Goal: Transaction & Acquisition: Purchase product/service

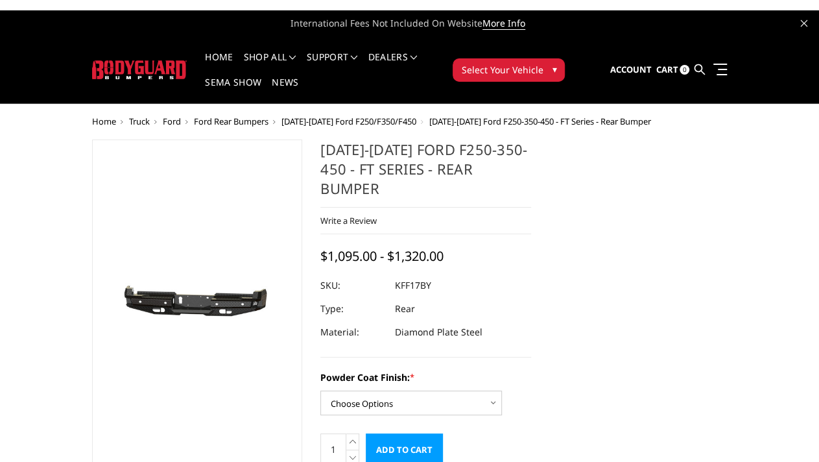
click at [171, 118] on span "Ford" at bounding box center [172, 121] width 18 height 12
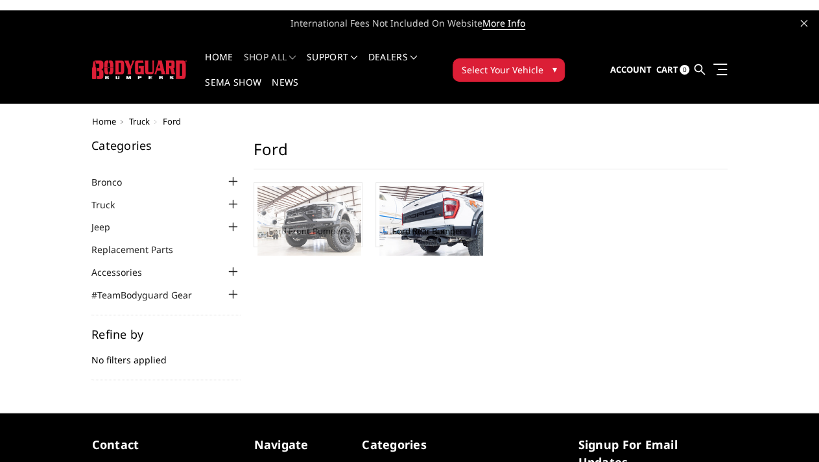
click at [294, 238] on img at bounding box center [309, 220] width 104 height 69
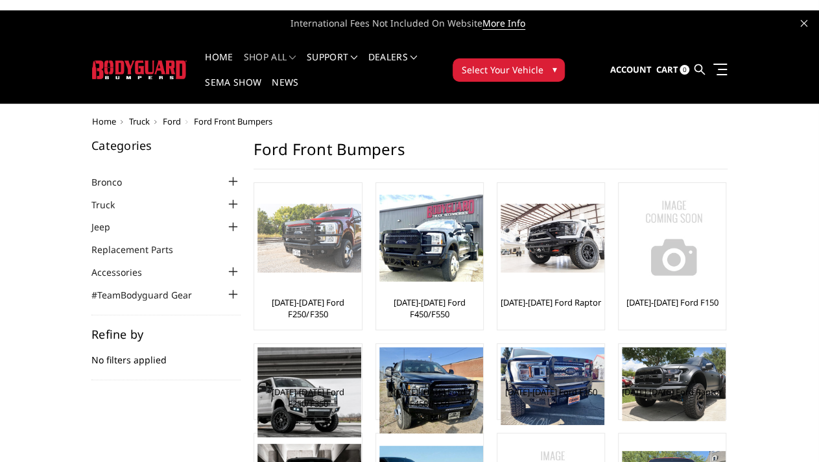
click at [292, 246] on img at bounding box center [309, 238] width 104 height 69
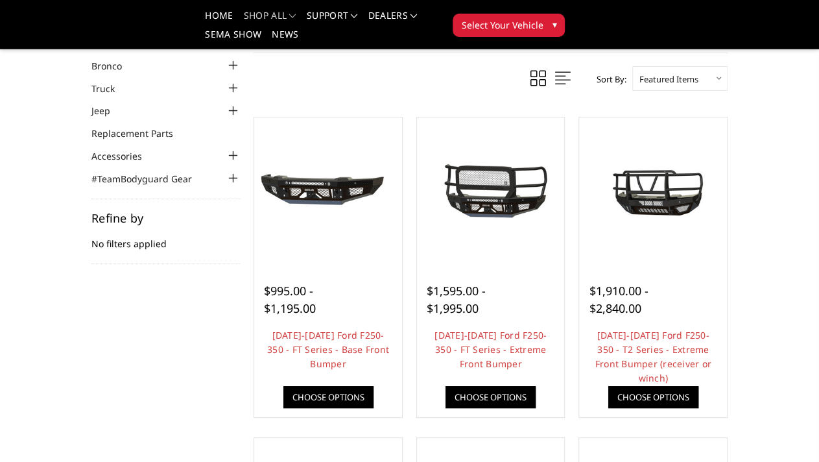
scroll to position [80, 0]
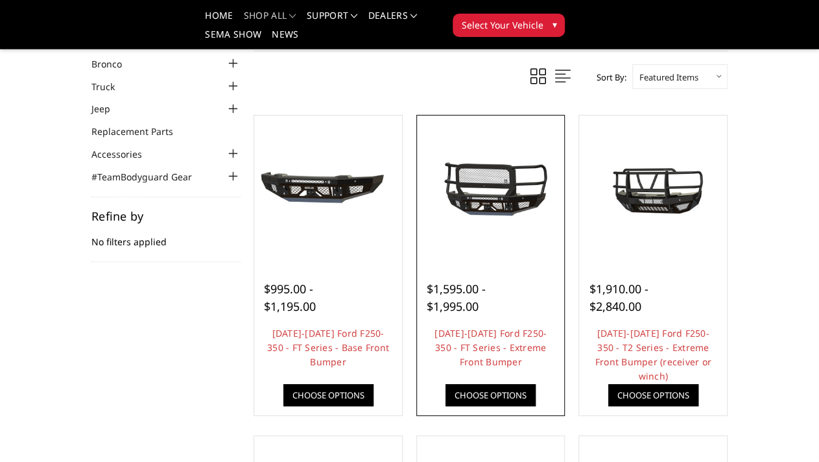
click at [484, 191] on img at bounding box center [490, 189] width 141 height 66
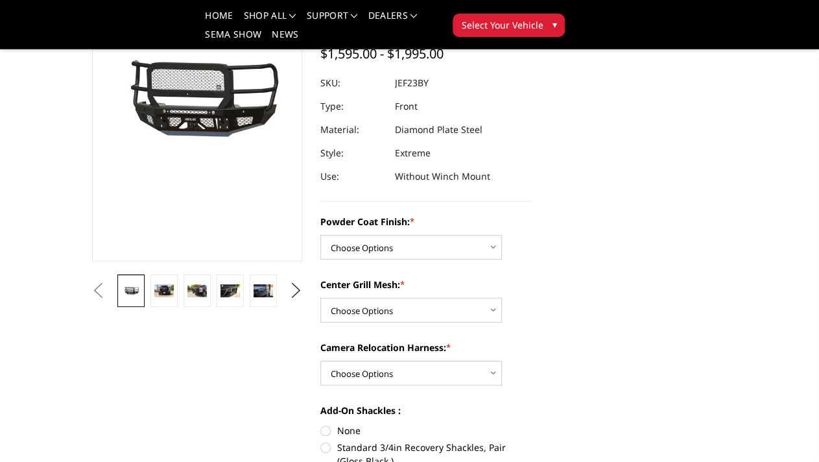
scroll to position [165, 0]
click at [158, 287] on img at bounding box center [163, 289] width 19 height 12
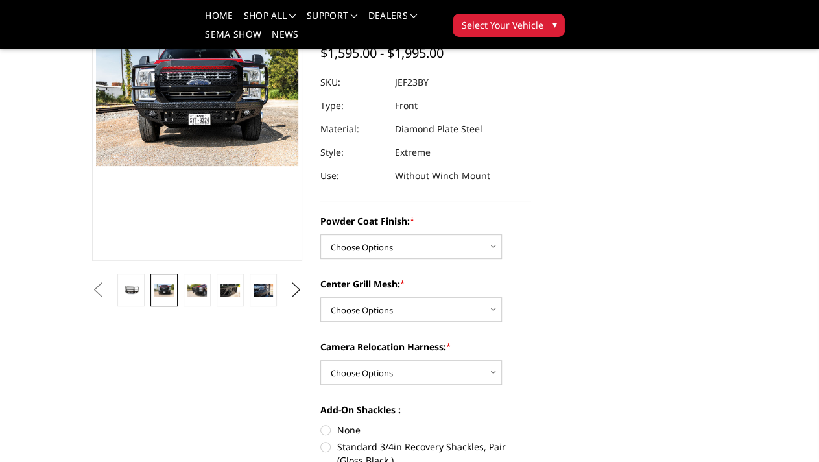
scroll to position [144, 0]
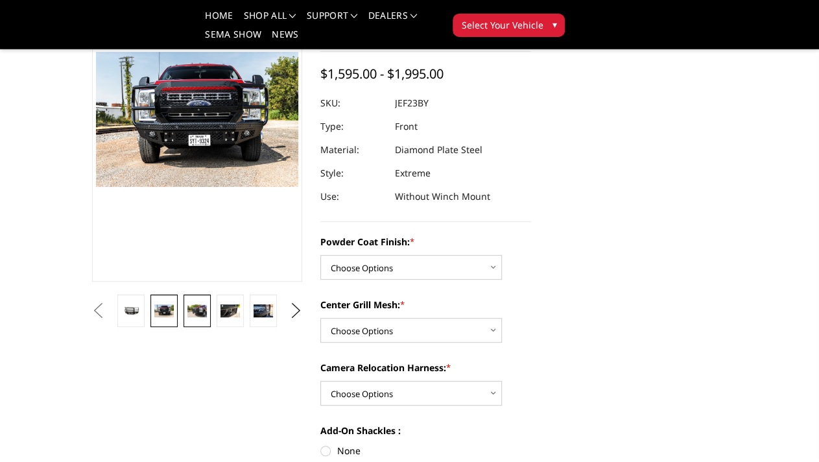
click at [198, 299] on link at bounding box center [197, 310] width 27 height 32
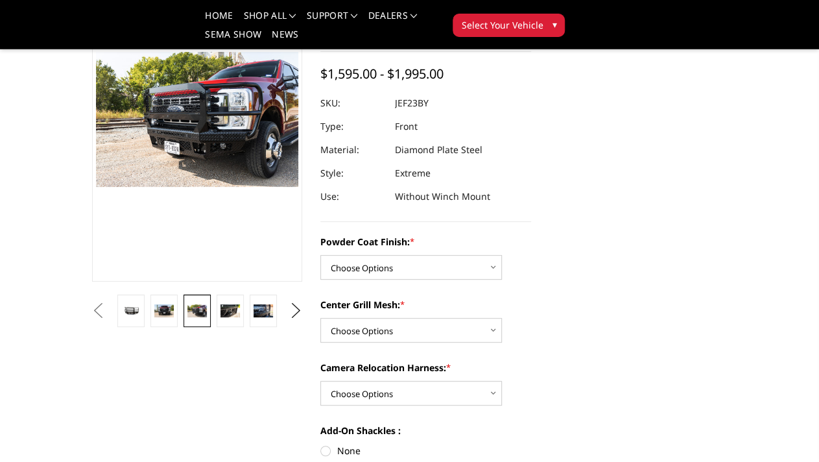
click at [247, 307] on li at bounding box center [263, 310] width 33 height 32
click at [261, 308] on img at bounding box center [263, 310] width 19 height 12
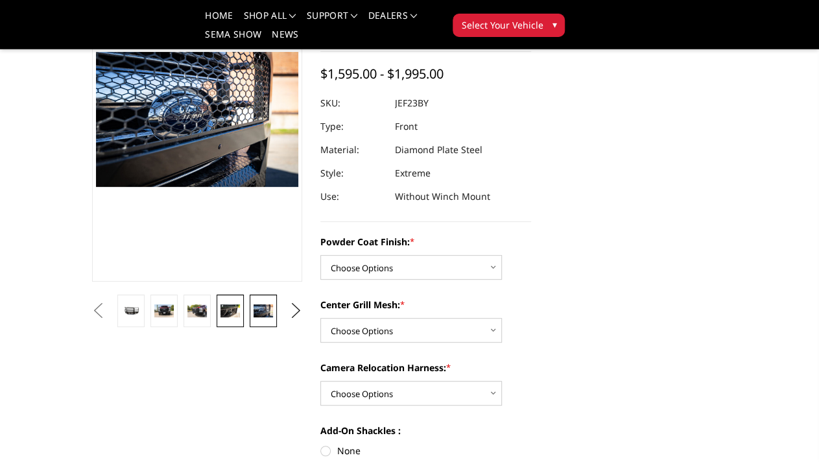
click at [219, 312] on link at bounding box center [230, 310] width 27 height 32
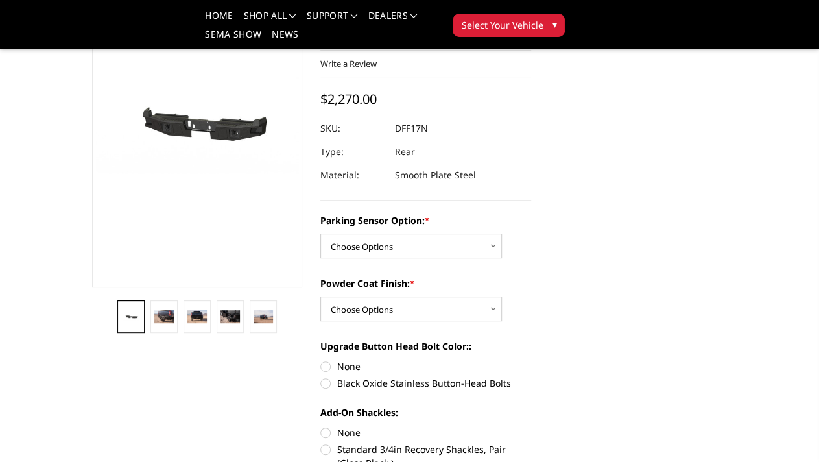
scroll to position [99, 0]
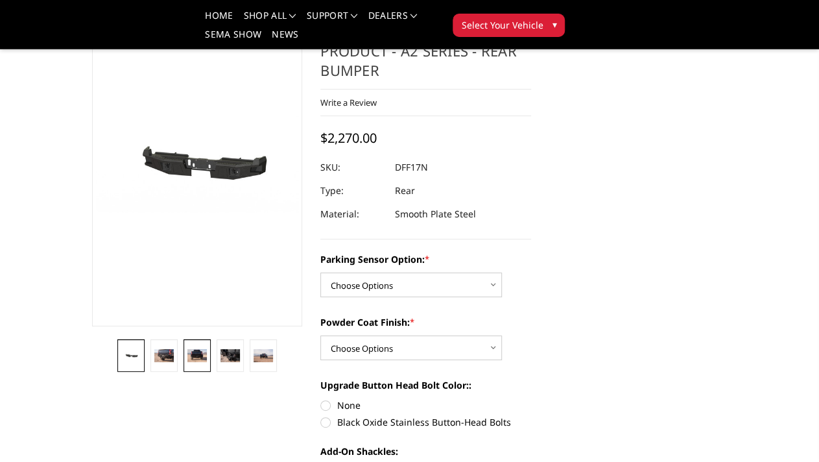
click at [193, 360] on img at bounding box center [196, 355] width 19 height 12
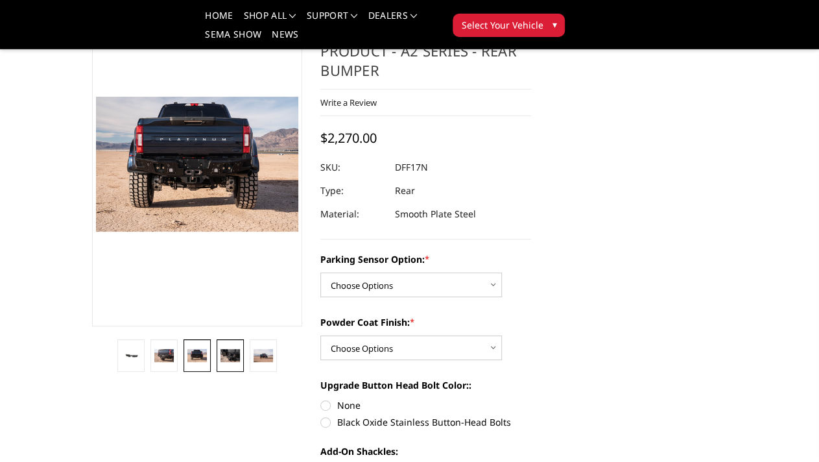
click at [226, 357] on img at bounding box center [230, 355] width 19 height 12
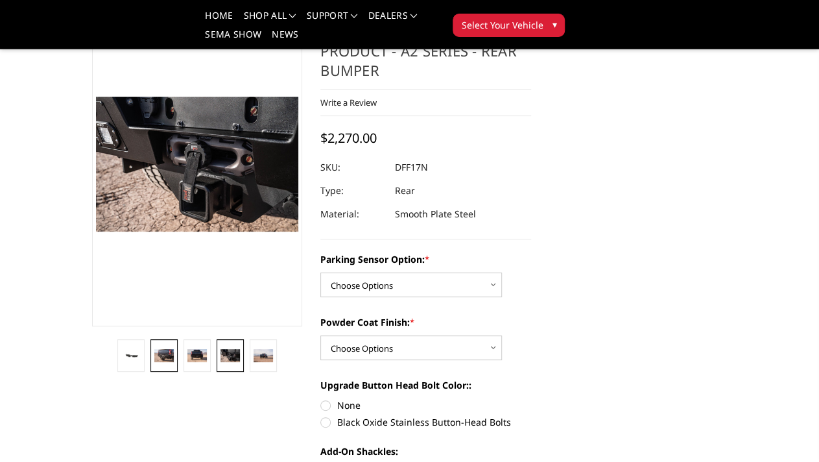
click at [163, 344] on link at bounding box center [163, 355] width 27 height 32
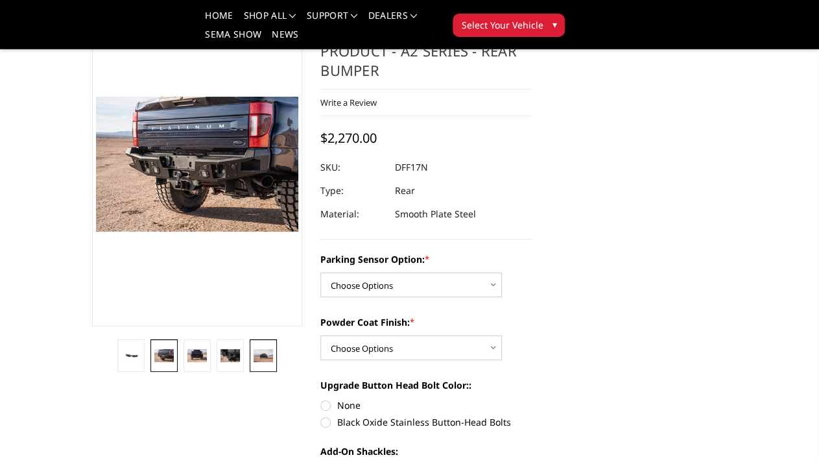
click at [256, 354] on img at bounding box center [263, 355] width 19 height 12
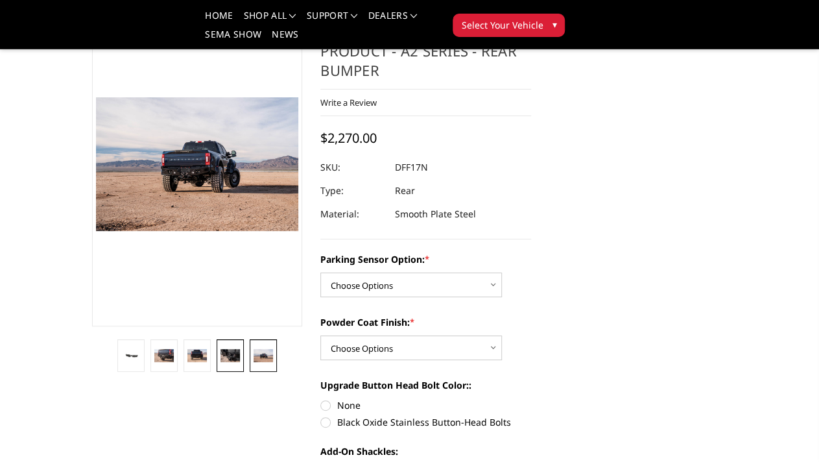
click at [239, 349] on img at bounding box center [230, 355] width 19 height 12
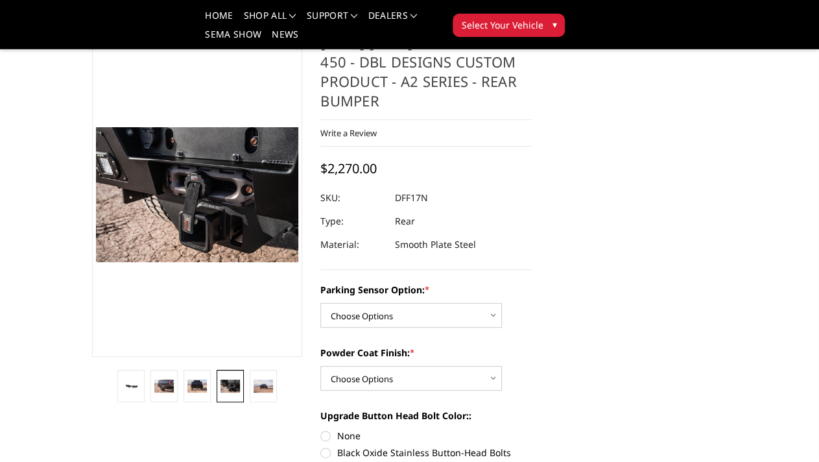
scroll to position [69, 0]
